Goal: Subscribe to service/newsletter

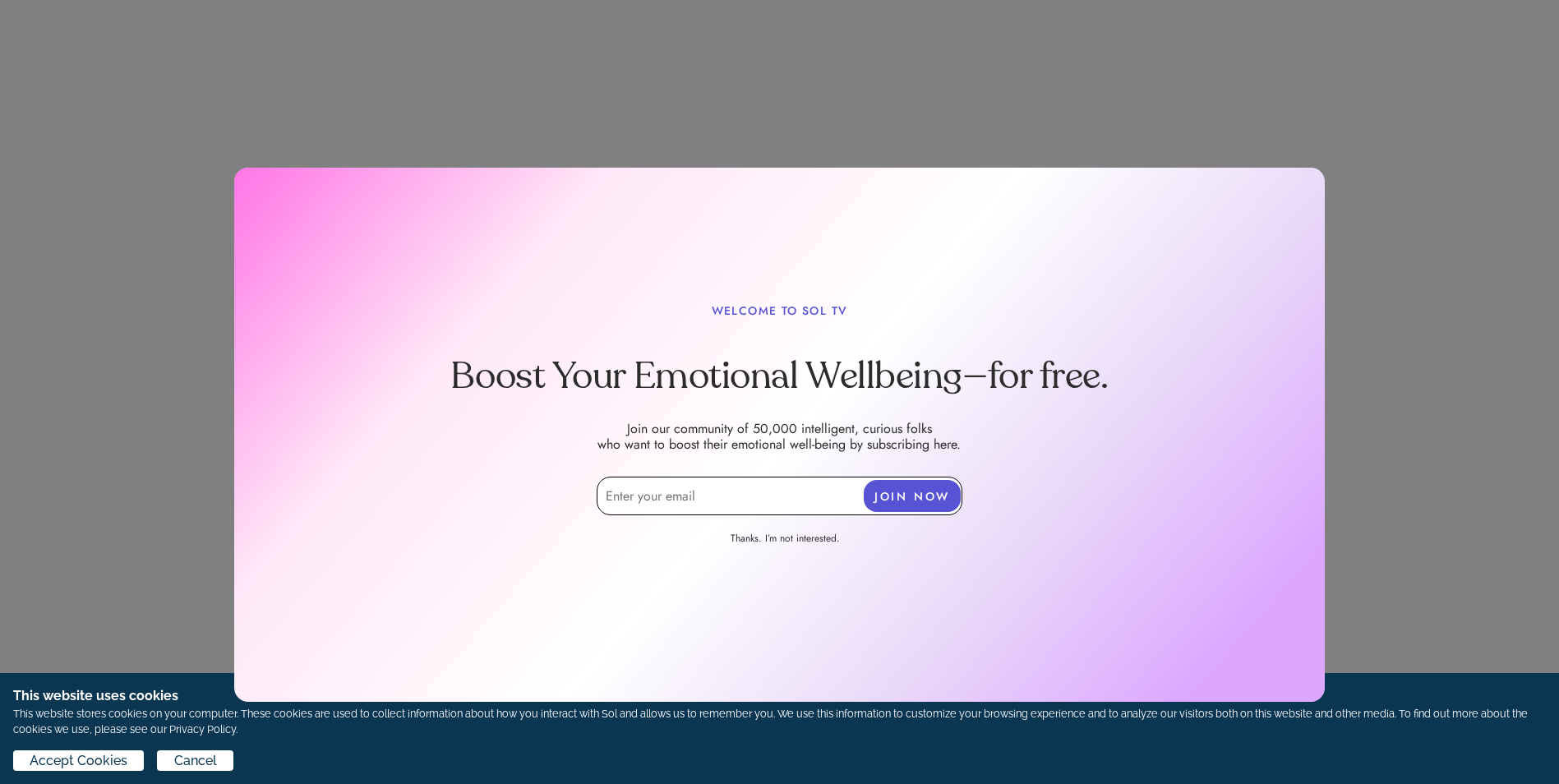
click at [618, 491] on input "email" at bounding box center [780, 495] width 366 height 38
type input "[EMAIL_ADDRESS][DOMAIN_NAME]"
click at [902, 493] on button "JOIN NOW" at bounding box center [912, 495] width 97 height 32
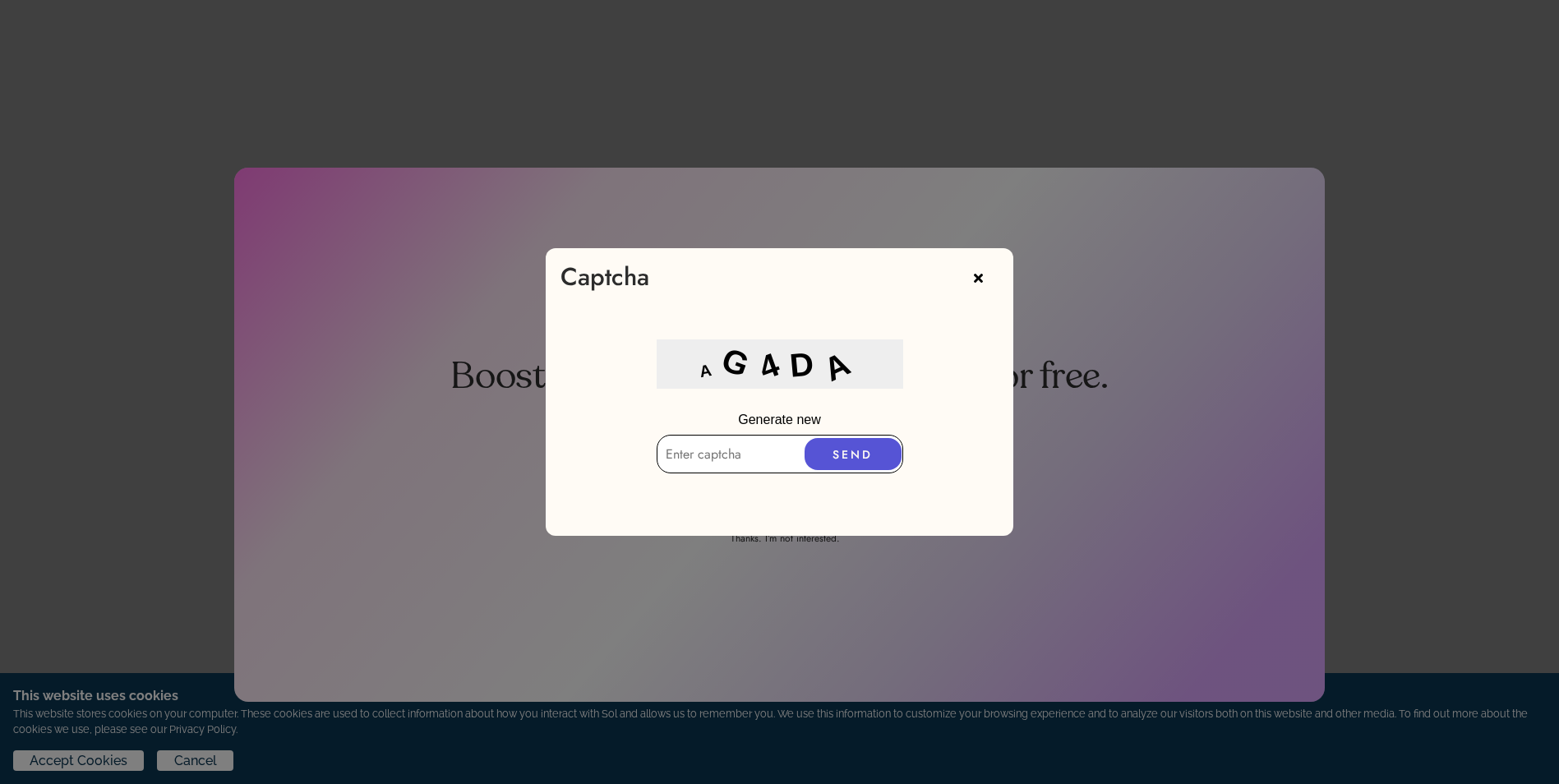
click at [698, 465] on input "text" at bounding box center [780, 453] width 246 height 38
type input "AG4DA"
click at [857, 460] on button "SEND" at bounding box center [853, 453] width 97 height 32
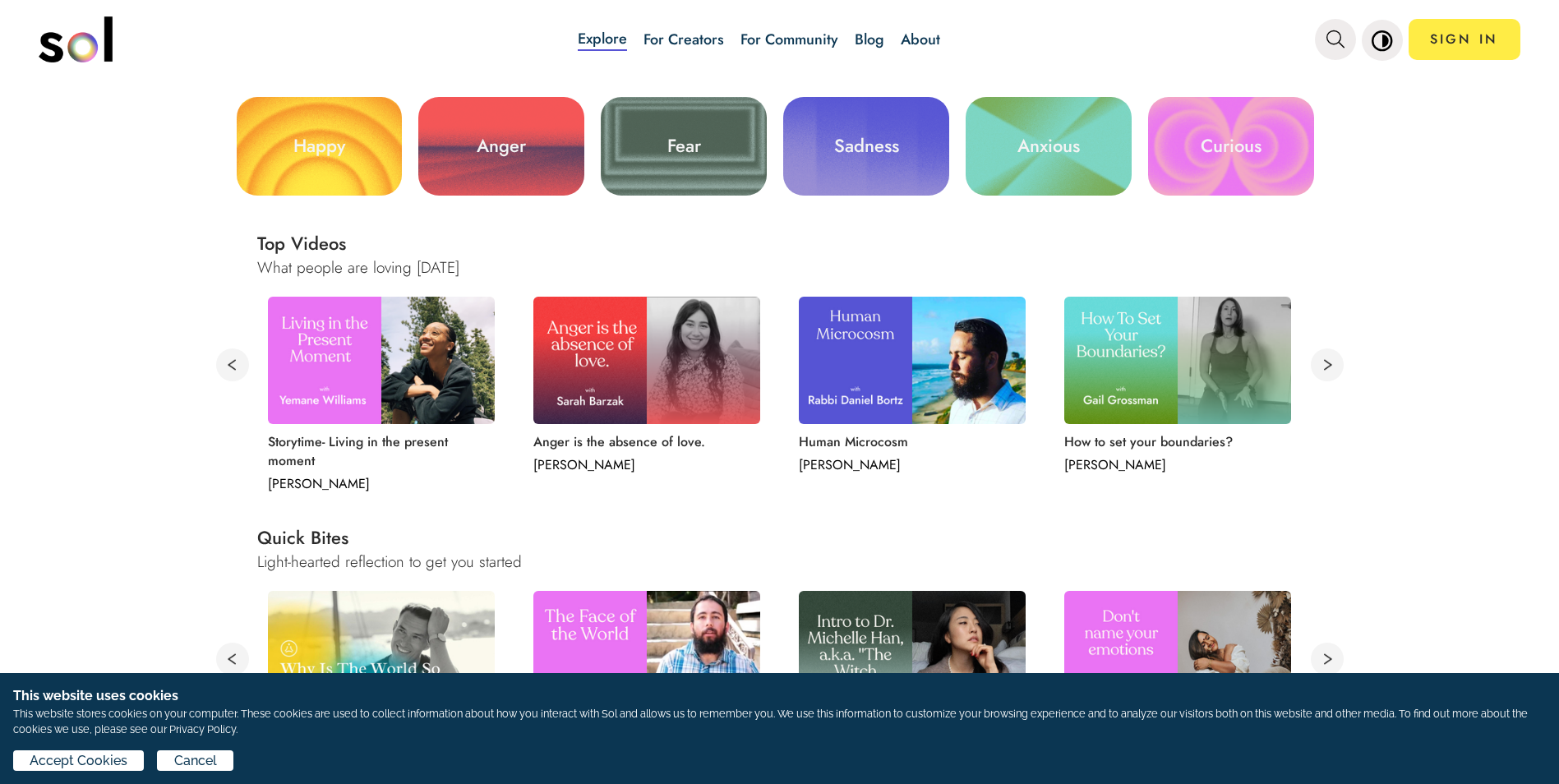
scroll to position [493, 0]
click at [908, 145] on link "Sadness" at bounding box center [866, 144] width 166 height 98
